Goal: Ask a question

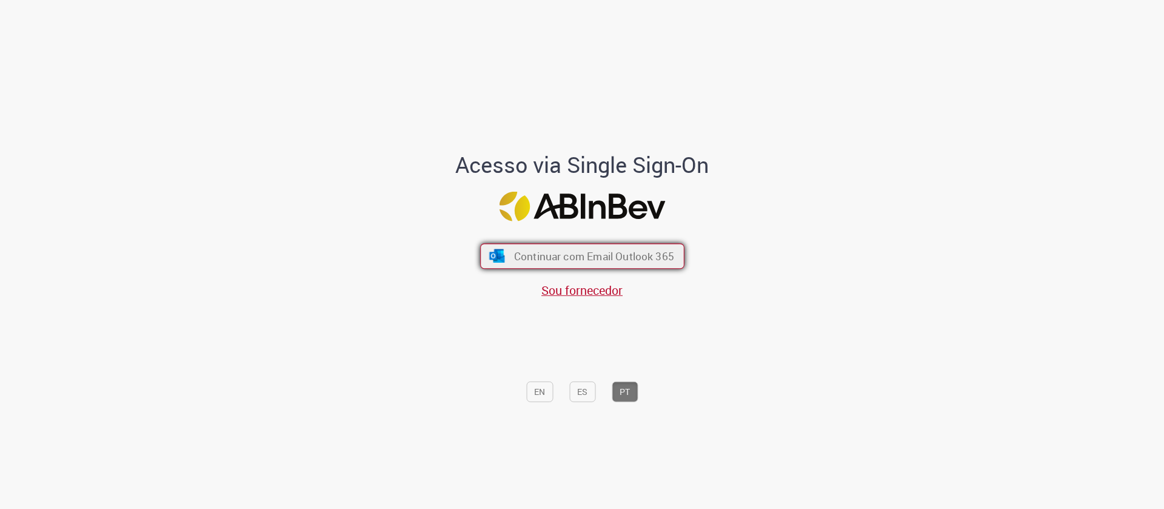
click at [603, 262] on span "Continuar com Email Outlook 365" at bounding box center [594, 256] width 160 height 14
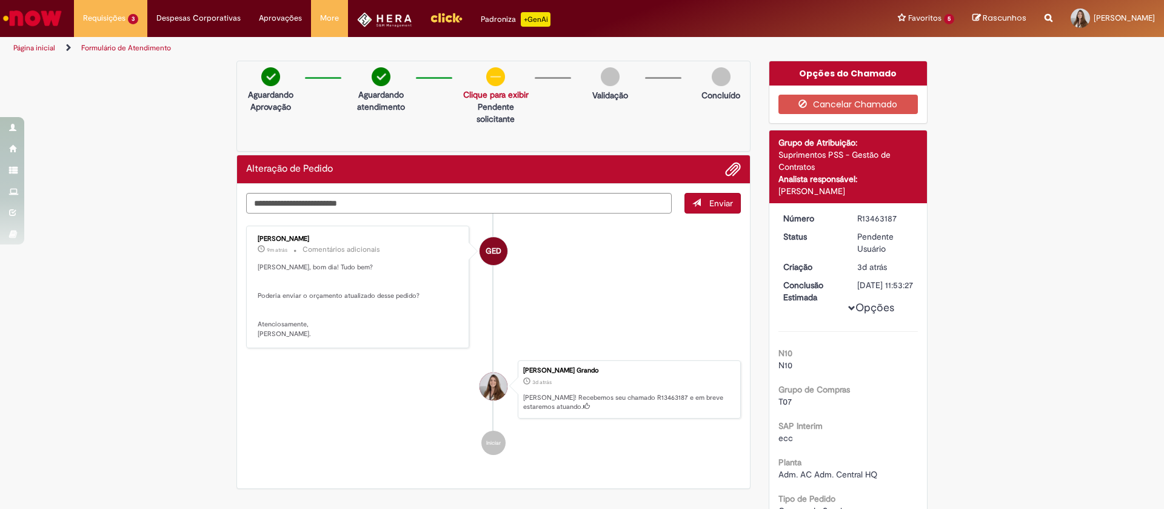
click at [717, 175] on li at bounding box center [728, 169] width 25 height 16
click at [726, 170] on span "Adicionar anexos" at bounding box center [733, 170] width 15 height 15
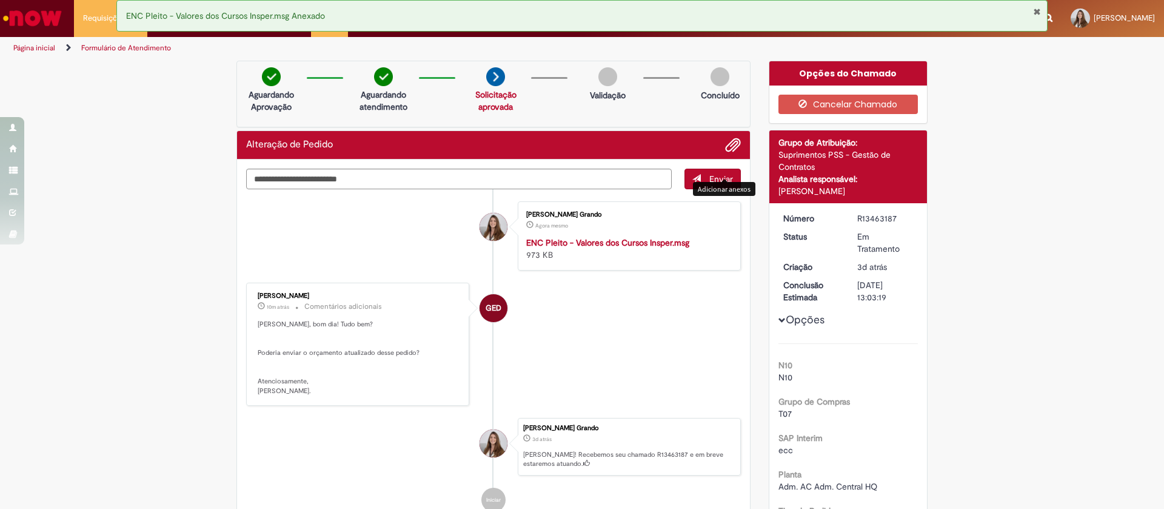
click at [728, 167] on div "Enviar [PERSON_NAME] Grando Agora mesmo Agora mesmo ENC Pleito - Valores dos Cu…" at bounding box center [493, 352] width 513 height 386
click at [729, 145] on span "Adicionar anexos" at bounding box center [733, 145] width 15 height 15
click at [474, 178] on textarea "Digite sua mensagem aqui..." at bounding box center [459, 179] width 426 height 21
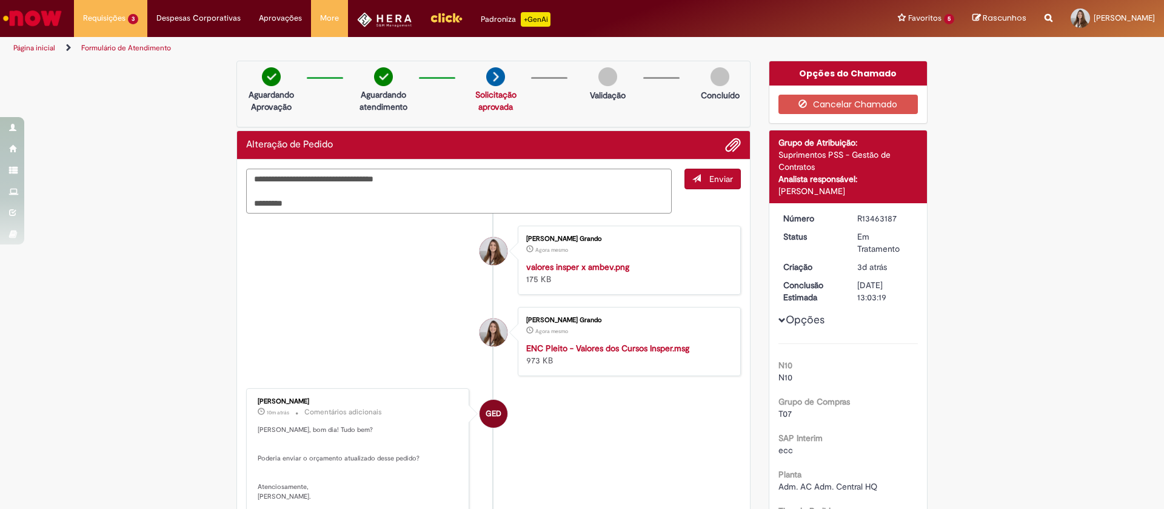
type textarea "**********"
